Goal: Transaction & Acquisition: Purchase product/service

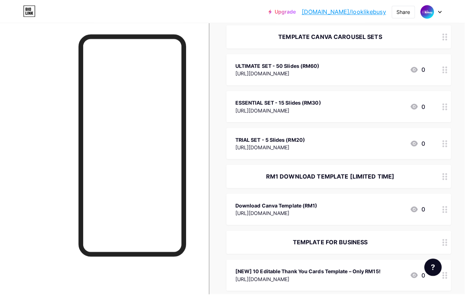
scroll to position [198, 0]
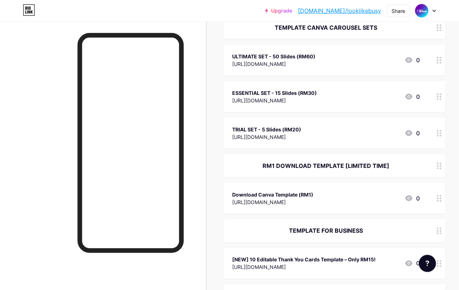
click at [283, 198] on div "[URL][DOMAIN_NAME]" at bounding box center [272, 202] width 81 height 8
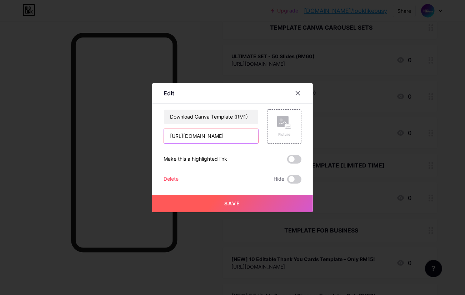
scroll to position [0, 22]
drag, startPoint x: 169, startPoint y: 135, endPoint x: 279, endPoint y: 141, distance: 110.2
click at [279, 141] on div "Download Canva Template (RM1) [URL][DOMAIN_NAME] Picture" at bounding box center [233, 126] width 138 height 34
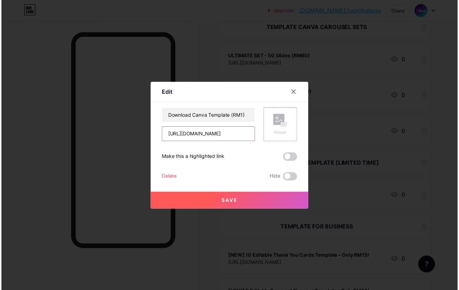
scroll to position [0, 0]
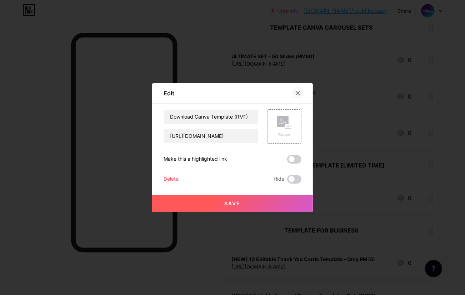
click at [299, 90] on div at bounding box center [298, 93] width 13 height 13
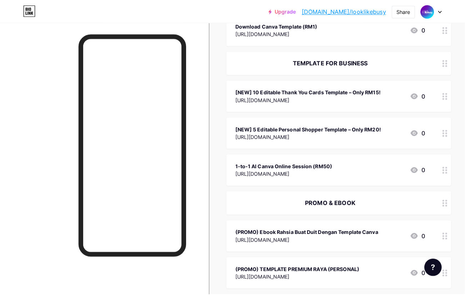
scroll to position [423, 0]
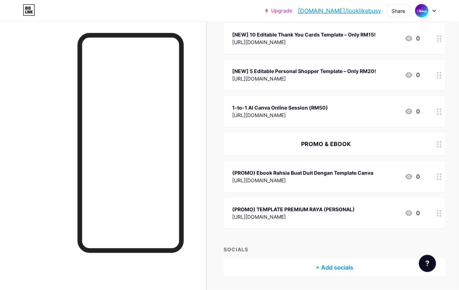
click at [298, 171] on div "(PROMO) Ebook Rahsia Buat Duit Dengan Template Canva" at bounding box center [302, 173] width 141 height 8
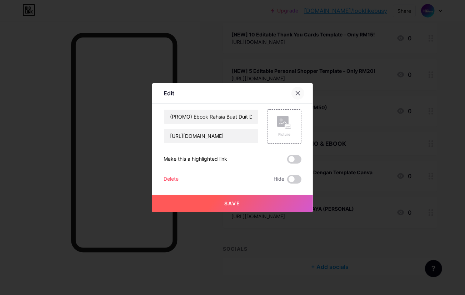
click at [298, 93] on icon at bounding box center [298, 93] width 4 height 4
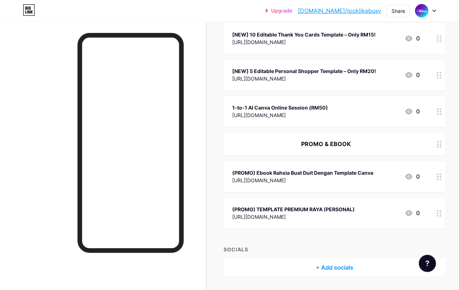
click at [345, 170] on div "(PROMO) Ebook Rahsia Buat Duit Dengan Template Canva" at bounding box center [302, 173] width 141 height 8
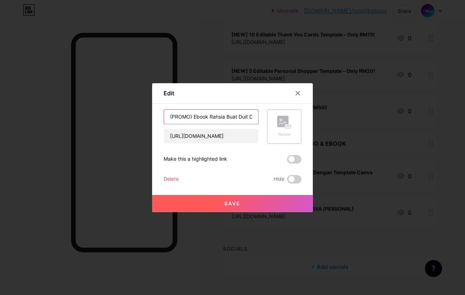
scroll to position [0, 55]
drag, startPoint x: 169, startPoint y: 117, endPoint x: 267, endPoint y: 120, distance: 98.3
click at [267, 120] on div "(PROMO) Ebook Rahsia Buat Duit Dengan Template Canva [URL][DOMAIN_NAME] Picture" at bounding box center [233, 126] width 138 height 34
click at [169, 137] on input "[URL][DOMAIN_NAME]" at bounding box center [211, 136] width 94 height 14
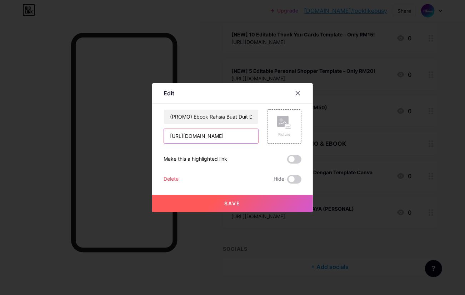
scroll to position [0, 66]
drag, startPoint x: 169, startPoint y: 137, endPoint x: 279, endPoint y: 143, distance: 109.9
click at [279, 143] on div "(PROMO) Ebook Rahsia Buat Duit Dengan Template Canva [URL][DOMAIN_NAME] Picture…" at bounding box center [233, 146] width 138 height 74
click at [300, 91] on icon at bounding box center [298, 93] width 6 height 6
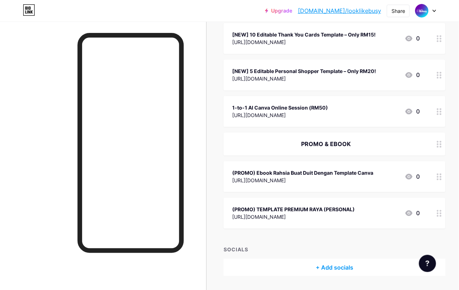
click at [317, 177] on div "[URL][DOMAIN_NAME]" at bounding box center [302, 180] width 141 height 8
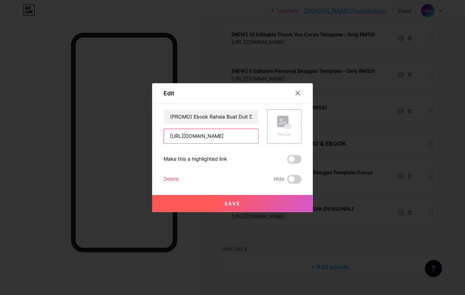
click at [213, 137] on input "[URL][DOMAIN_NAME]" at bounding box center [211, 136] width 94 height 14
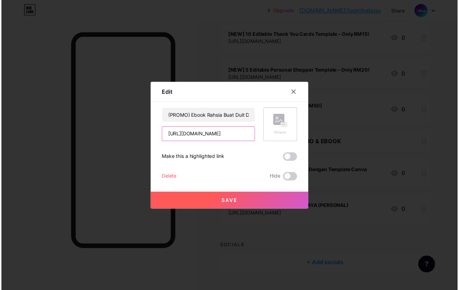
scroll to position [0, 66]
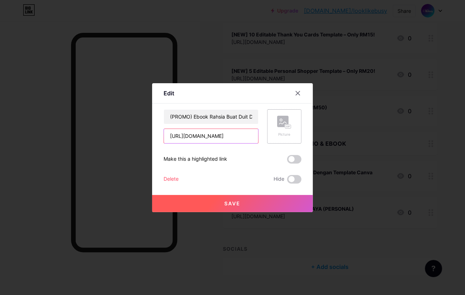
drag, startPoint x: 170, startPoint y: 136, endPoint x: 269, endPoint y: 139, distance: 99.4
click at [269, 139] on div "(PROMO) Ebook Rahsia Buat Duit Dengan Template Canva [URL][DOMAIN_NAME] Picture" at bounding box center [233, 126] width 138 height 34
click at [300, 91] on icon at bounding box center [298, 93] width 6 height 6
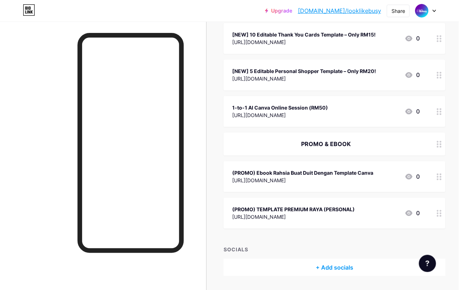
click at [285, 208] on div "(PROMO) TEMPLATE PREMIUM RAYA (PERSONAL)" at bounding box center [293, 209] width 123 height 8
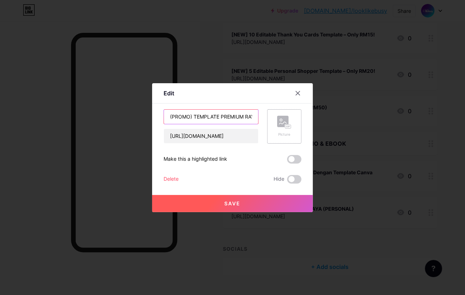
scroll to position [0, 37]
drag, startPoint x: 194, startPoint y: 117, endPoint x: 267, endPoint y: 122, distance: 73.4
click at [267, 122] on div "(PROMO) TEMPLATE PREMIUM RAYA (PERSONAL) [URL][DOMAIN_NAME] Picture" at bounding box center [233, 126] width 138 height 34
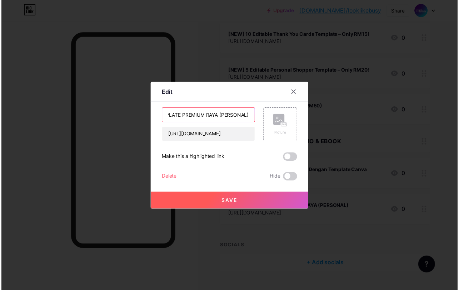
scroll to position [0, 0]
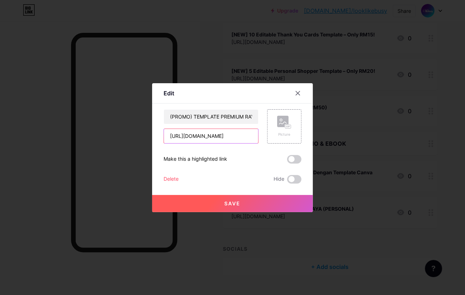
drag, startPoint x: 169, startPoint y: 137, endPoint x: 244, endPoint y: 146, distance: 76.4
click at [244, 146] on div "(PROMO) TEMPLATE PREMIUM RAYA (PERSONAL) [URL][DOMAIN_NAME] Picture Make this a…" at bounding box center [233, 146] width 138 height 74
click at [299, 94] on icon at bounding box center [298, 93] width 4 height 4
